Goal: Information Seeking & Learning: Find specific fact

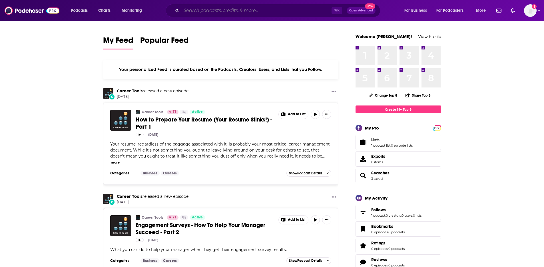
click at [206, 9] on input "Search podcasts, credits, & more..." at bounding box center [256, 10] width 150 height 9
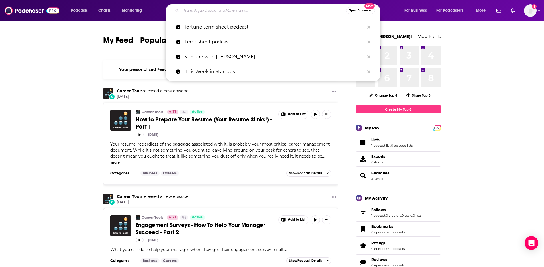
paste input "mpact Investing with [PERSON_NAME]"
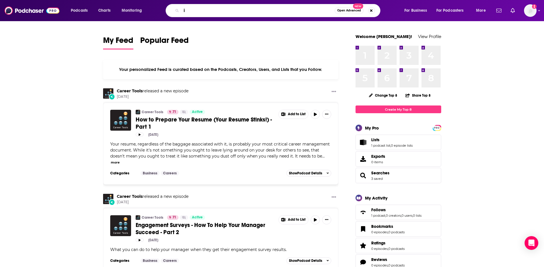
paste input "mpact Investing with [PERSON_NAME]"
type input "impact Investing with [PERSON_NAME]"
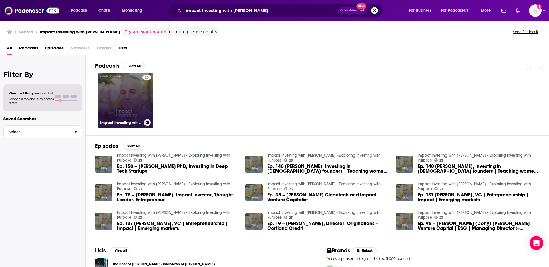
click at [127, 108] on link "23 Impact Investing with [PERSON_NAME] - Exploring Investing with Purpose" at bounding box center [125, 100] width 55 height 55
